Goal: Task Accomplishment & Management: Use online tool/utility

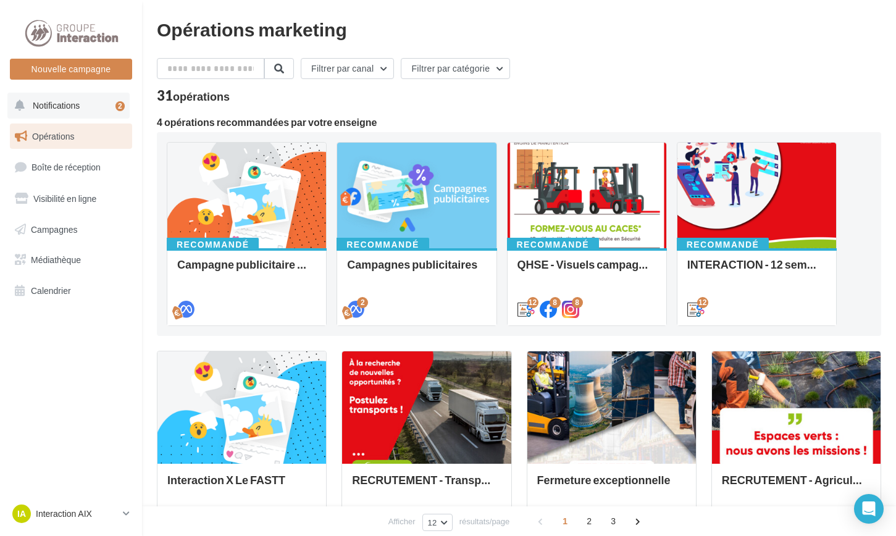
click at [90, 103] on button "Notifications 2" at bounding box center [68, 106] width 122 height 26
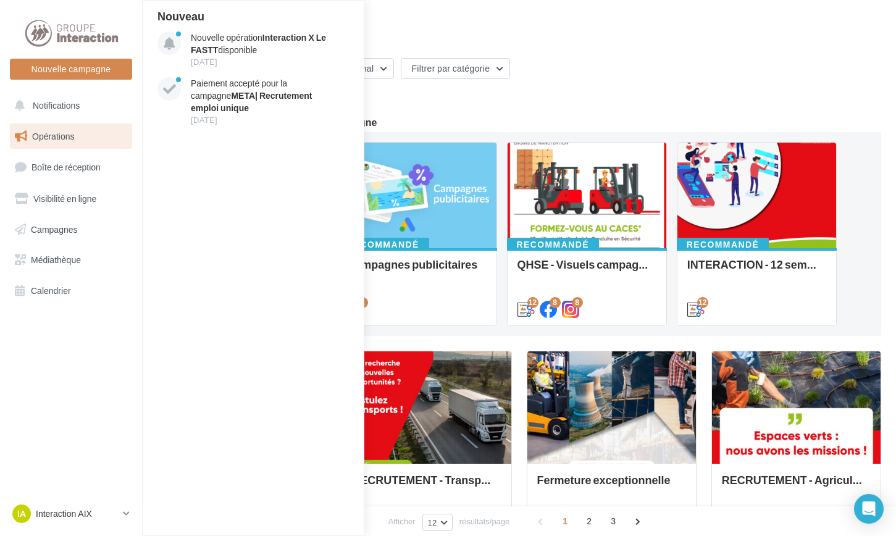
click at [651, 70] on div "Filtrer par canal Filtrer par catégorie" at bounding box center [519, 71] width 725 height 26
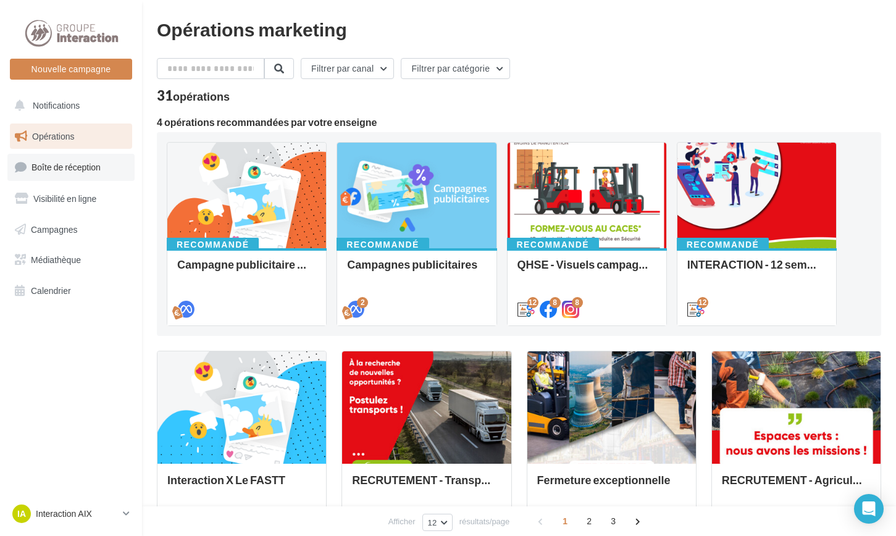
click at [94, 169] on span "Boîte de réception" at bounding box center [66, 167] width 69 height 11
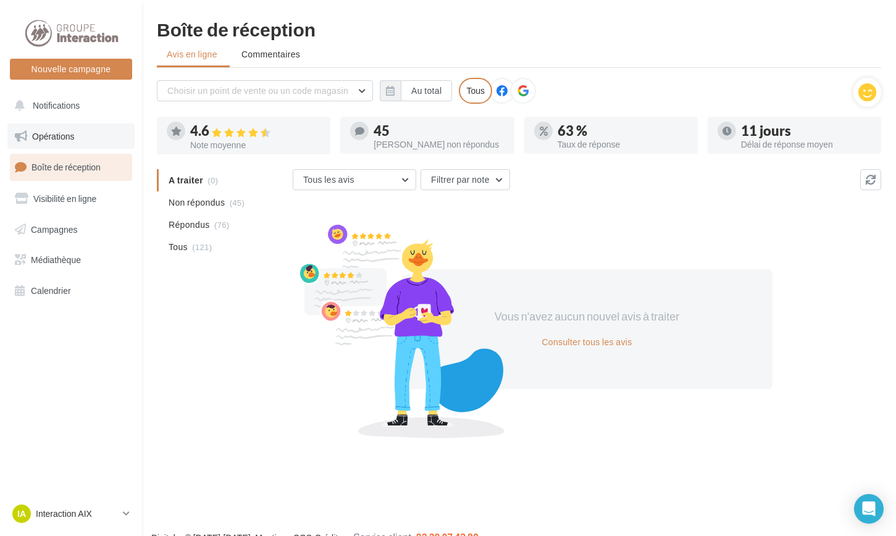
click at [75, 135] on link "Opérations" at bounding box center [70, 137] width 127 height 26
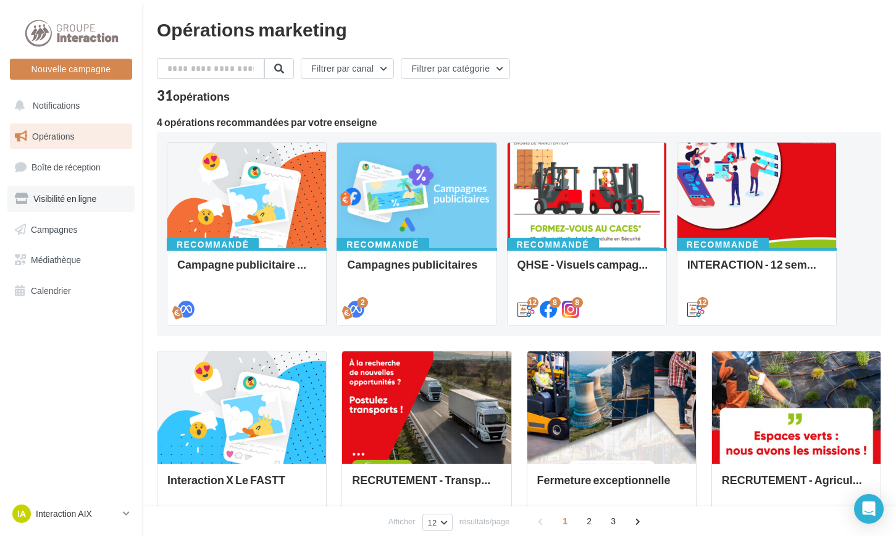
click at [75, 200] on span "Visibilité en ligne" at bounding box center [64, 198] width 63 height 11
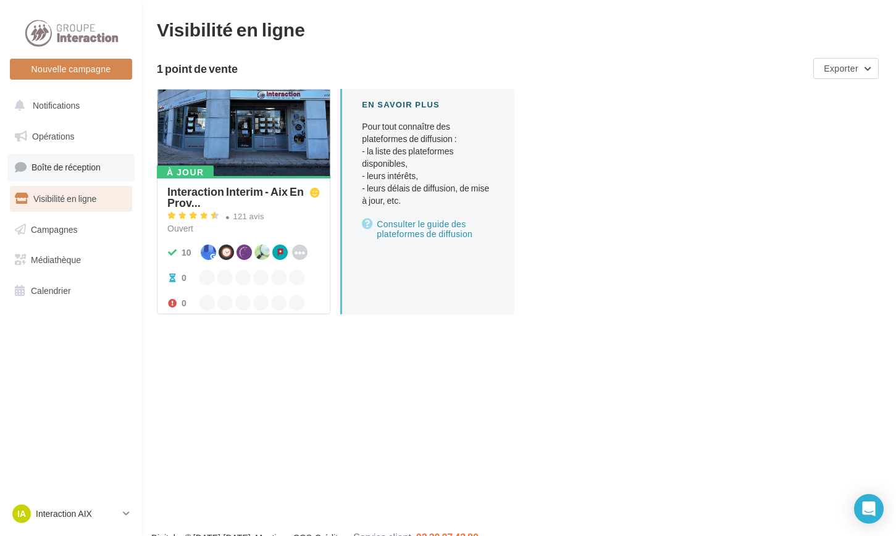
click at [47, 164] on span "Boîte de réception" at bounding box center [66, 167] width 69 height 11
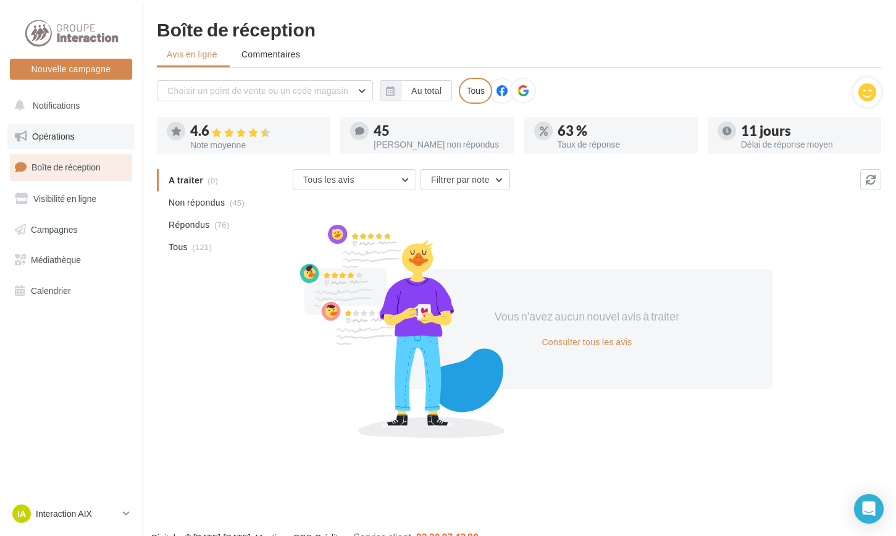
click at [97, 140] on link "Opérations" at bounding box center [70, 137] width 127 height 26
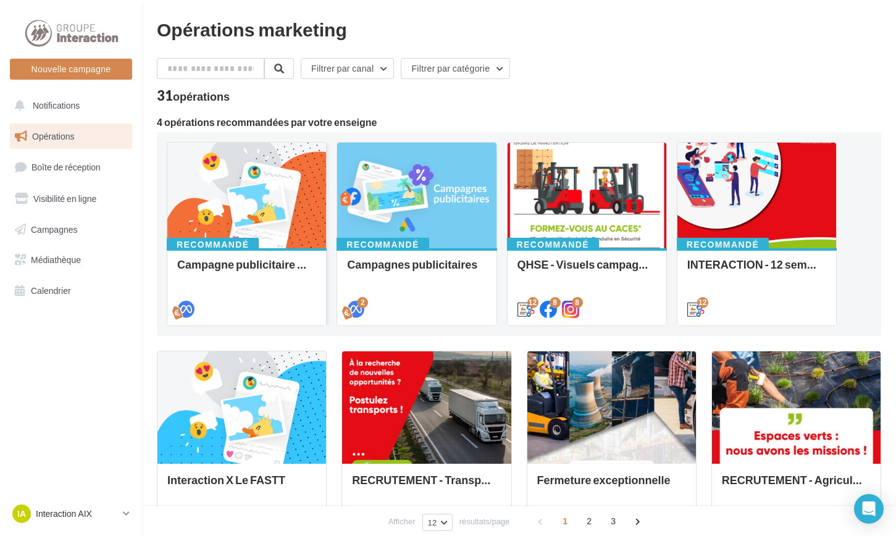
click at [280, 195] on div at bounding box center [246, 196] width 159 height 107
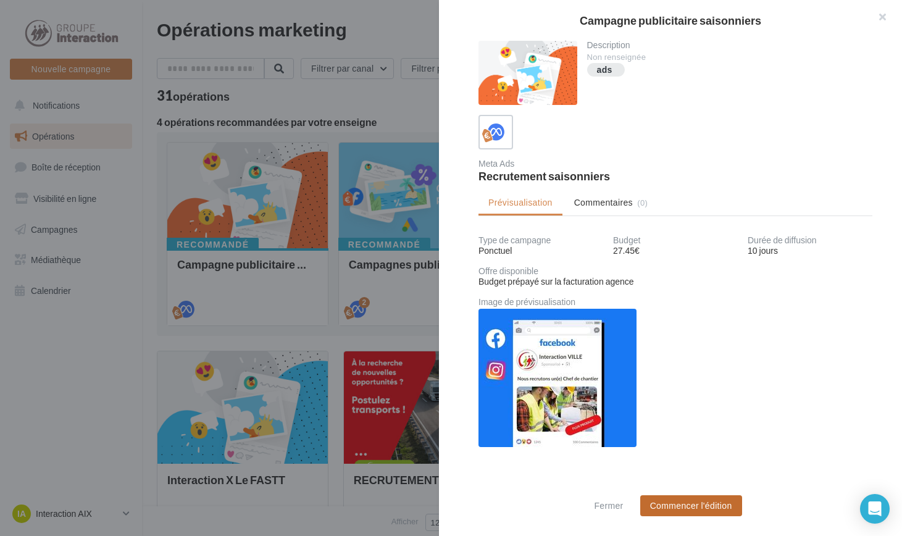
click at [695, 513] on button "Commencer l'édition" at bounding box center [692, 505] width 102 height 21
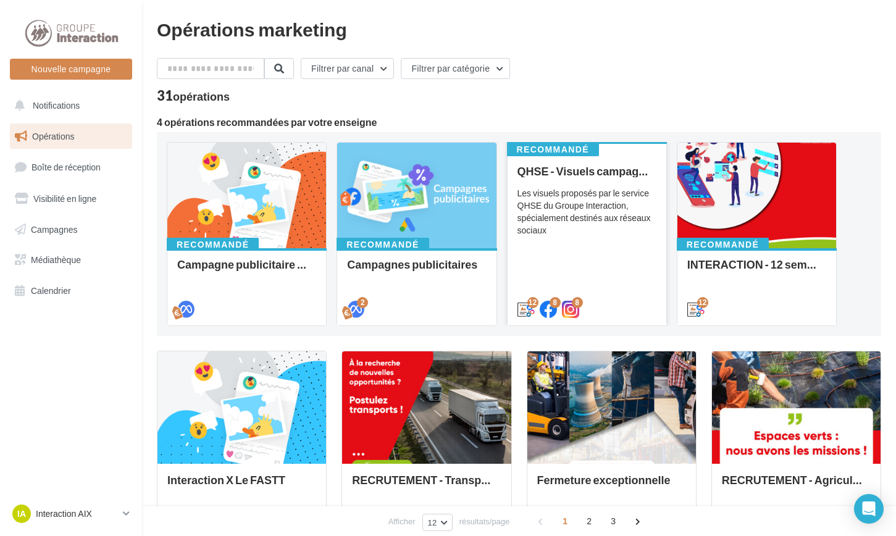
click at [586, 214] on div "Les visuels proposés par le service QHSE du Groupe Interaction, spécialement de…" at bounding box center [587, 211] width 139 height 49
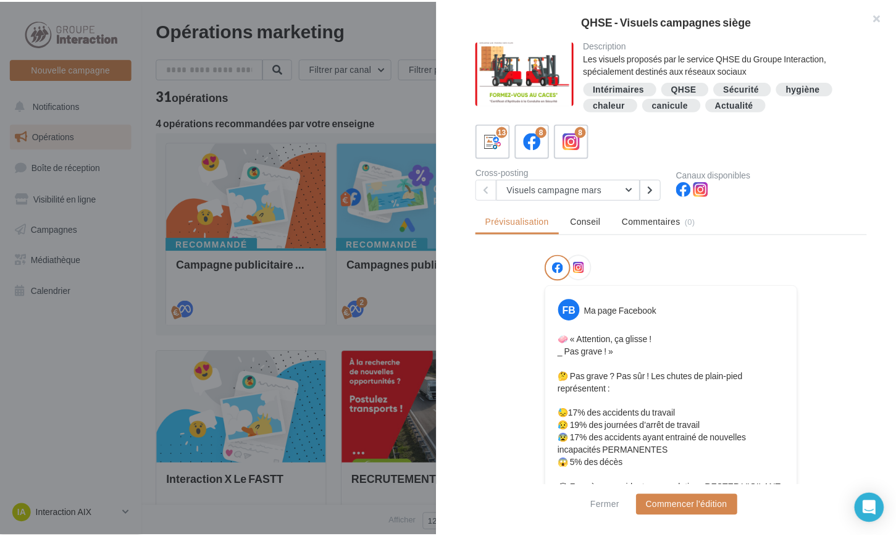
scroll to position [62, 0]
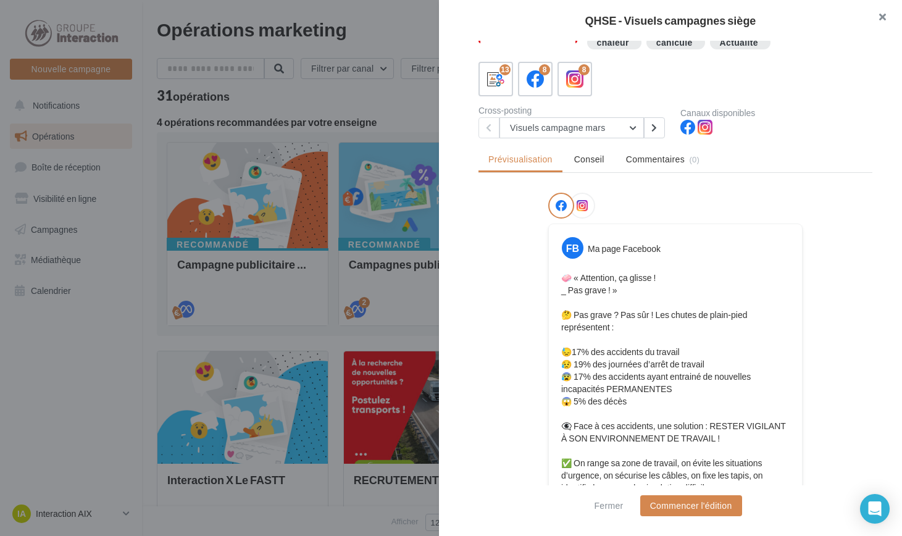
click at [886, 17] on button "button" at bounding box center [877, 18] width 49 height 37
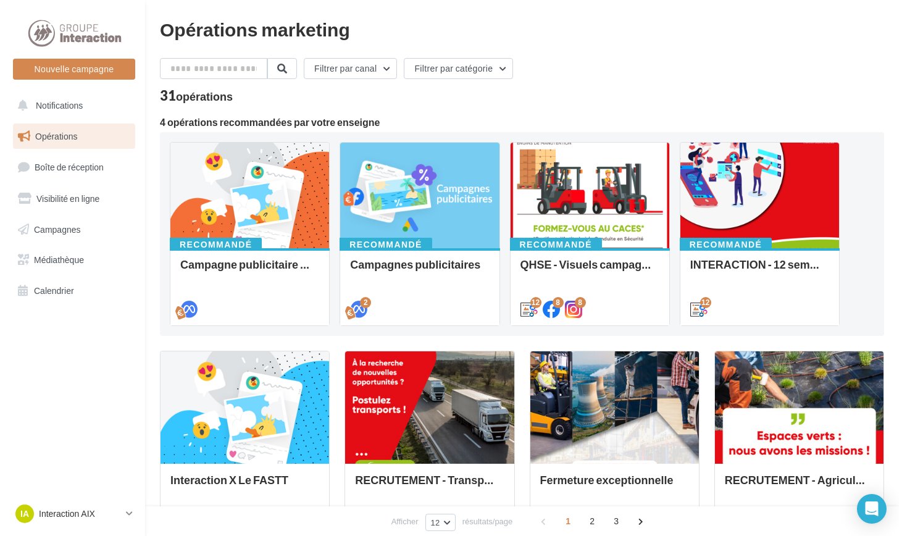
scroll to position [185, 0]
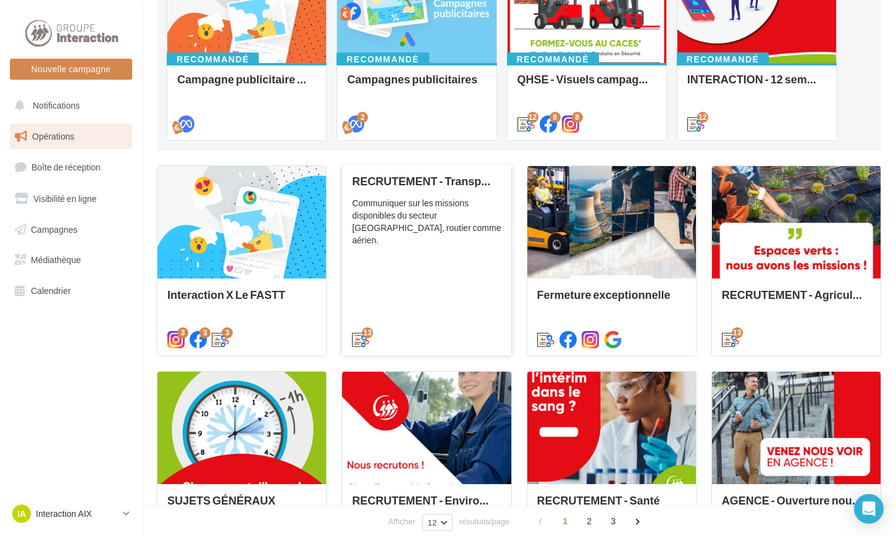
click at [421, 266] on div "RECRUTEMENT - Transport Communiquer sur les missions disponibles du secteur Tra…" at bounding box center [426, 260] width 149 height 170
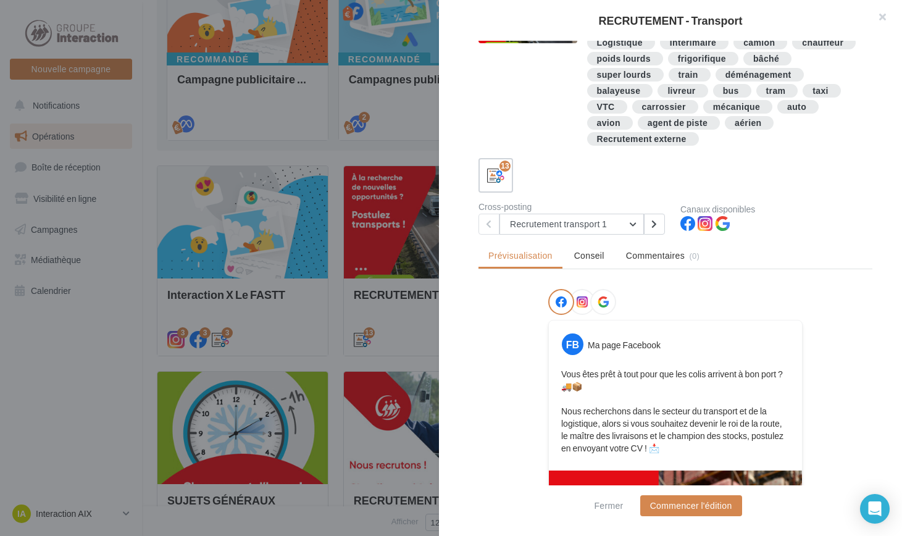
scroll to position [124, 0]
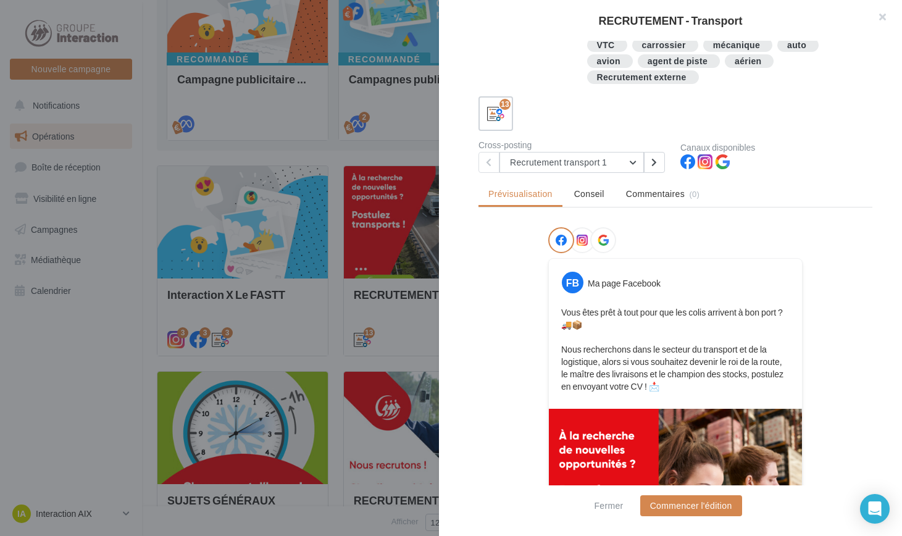
click at [582, 243] on icon at bounding box center [582, 240] width 11 height 11
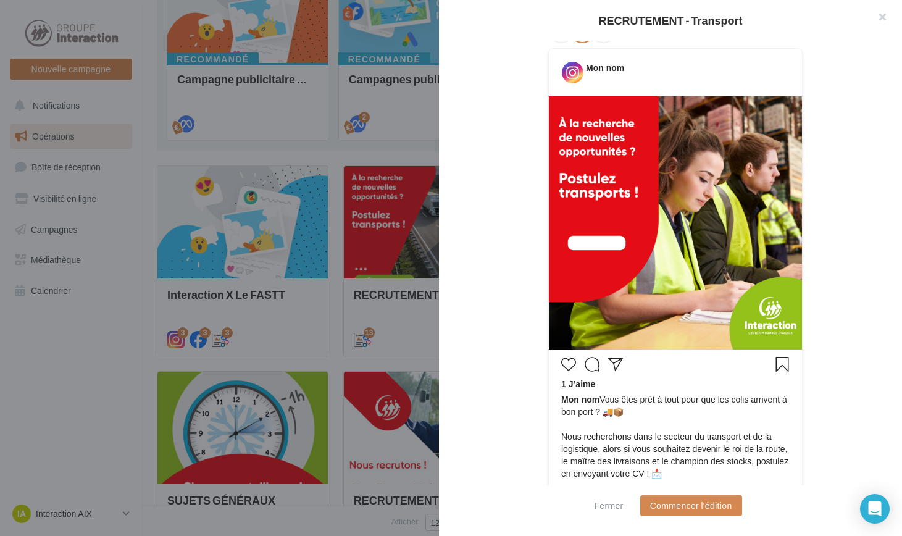
scroll to position [395, 0]
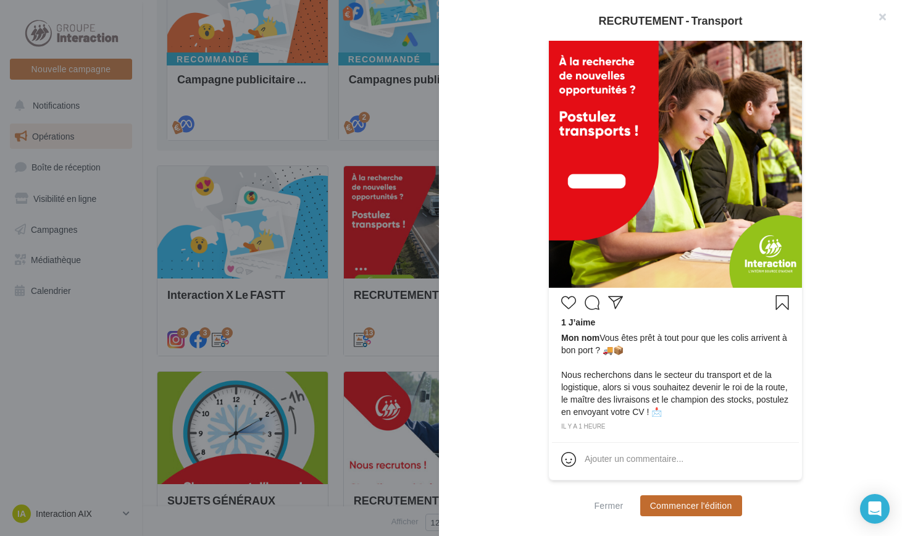
click at [690, 506] on button "Commencer l'édition" at bounding box center [692, 505] width 102 height 21
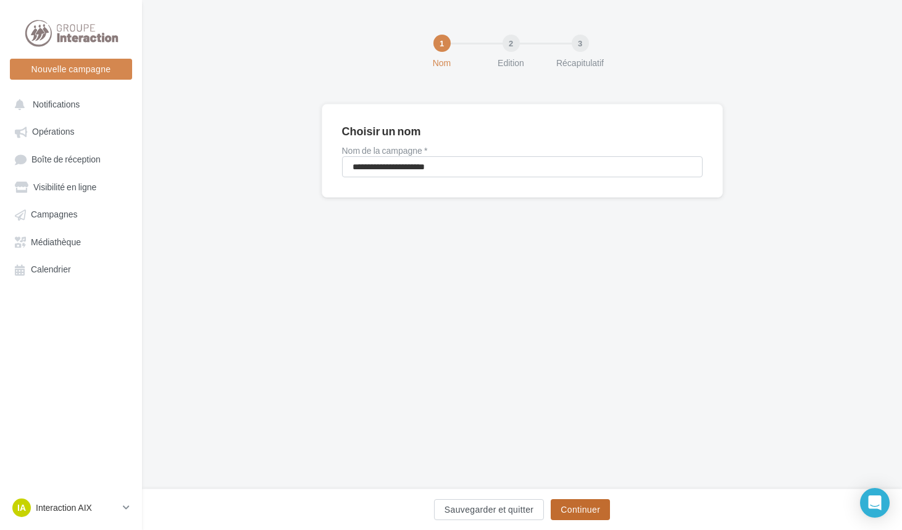
click at [589, 510] on button "Continuer" at bounding box center [580, 509] width 59 height 21
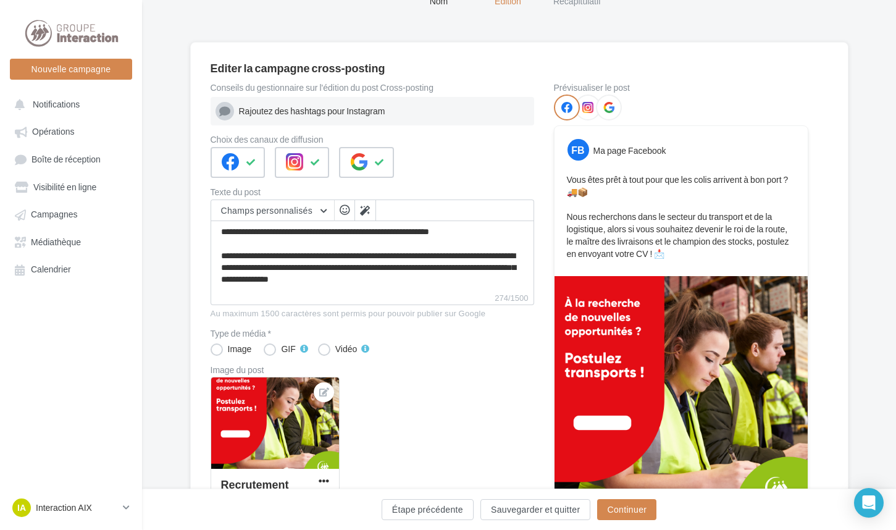
scroll to position [124, 0]
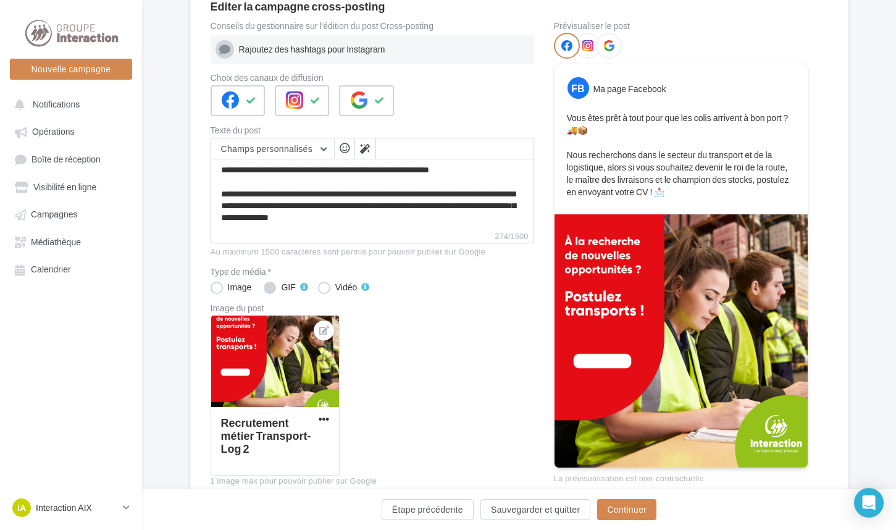
click at [267, 285] on label "GIF" at bounding box center [286, 288] width 44 height 12
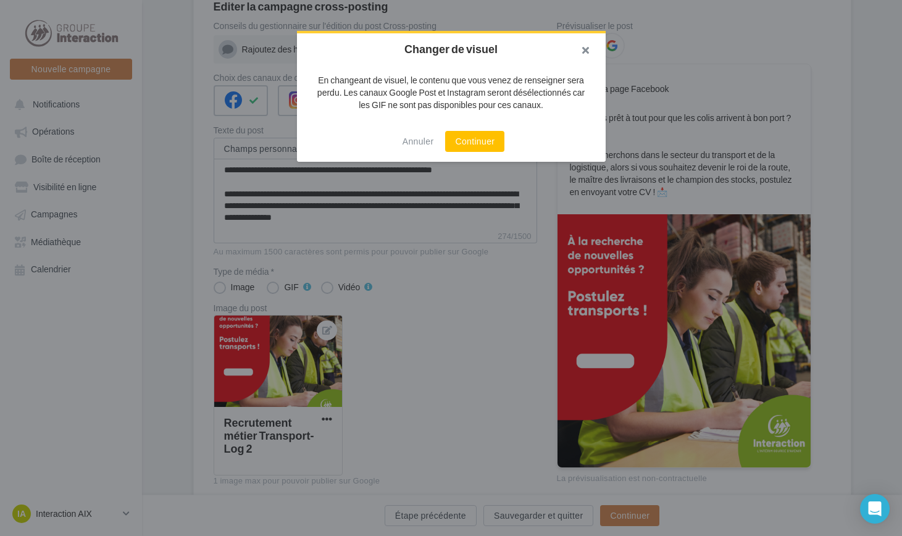
click at [587, 52] on button "button" at bounding box center [581, 51] width 49 height 37
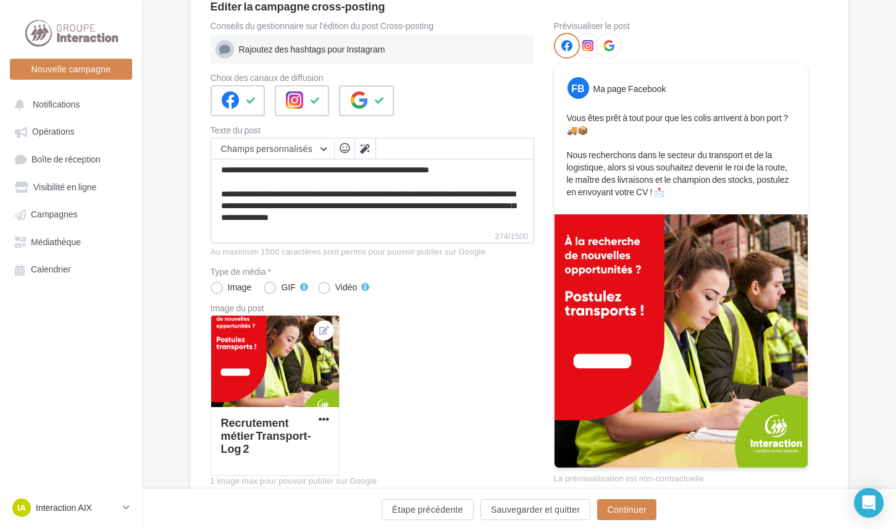
scroll to position [183, 0]
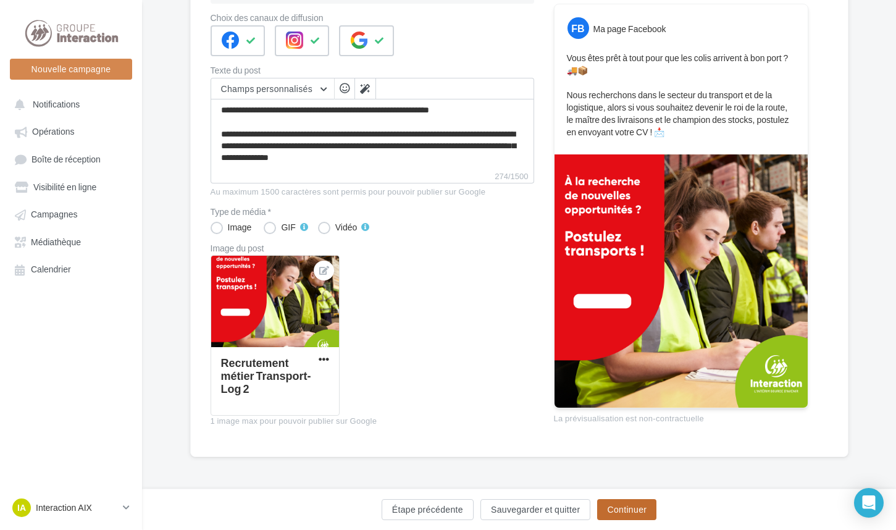
click at [622, 509] on button "Continuer" at bounding box center [626, 509] width 59 height 21
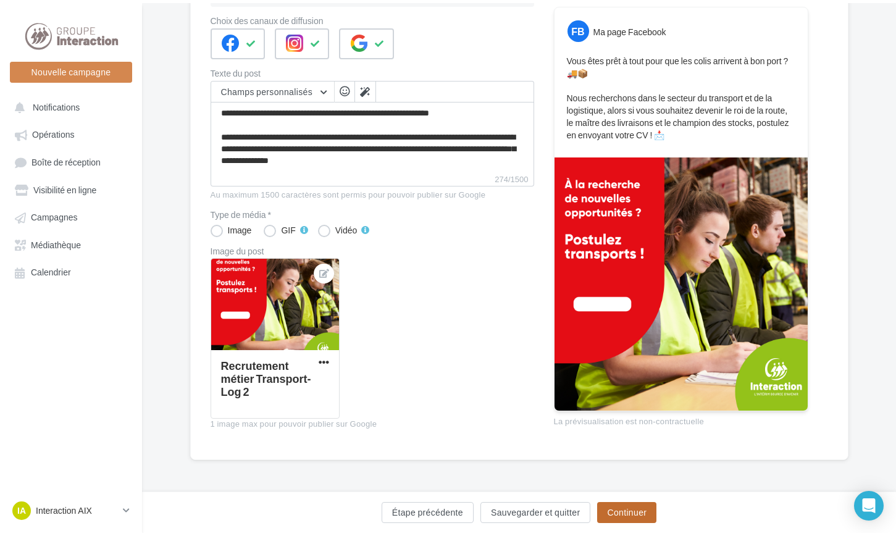
scroll to position [0, 0]
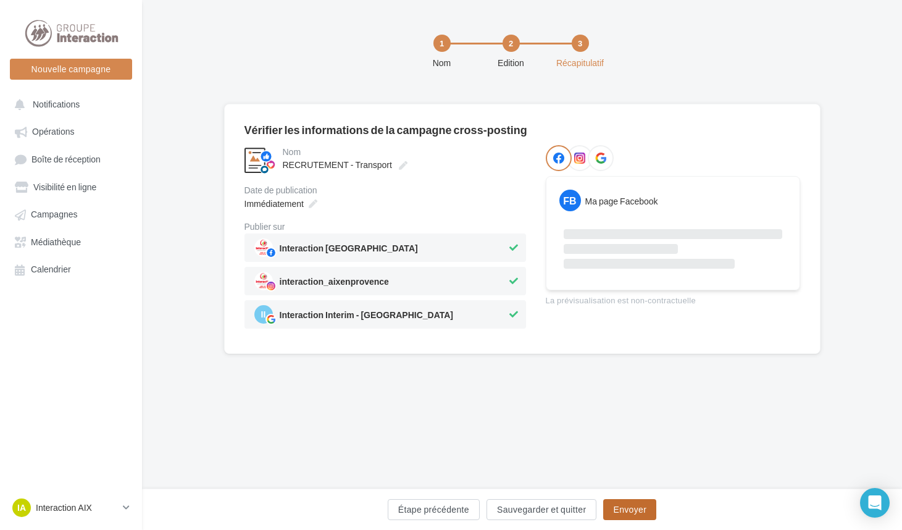
click at [621, 513] on button "Envoyer" at bounding box center [630, 509] width 53 height 21
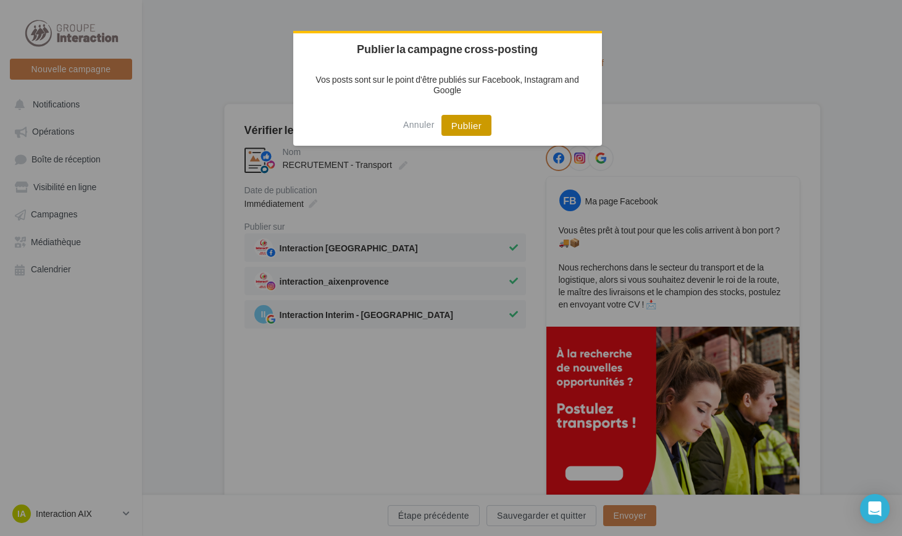
click at [477, 125] on button "Publier" at bounding box center [467, 125] width 50 height 21
